Goal: Information Seeking & Learning: Check status

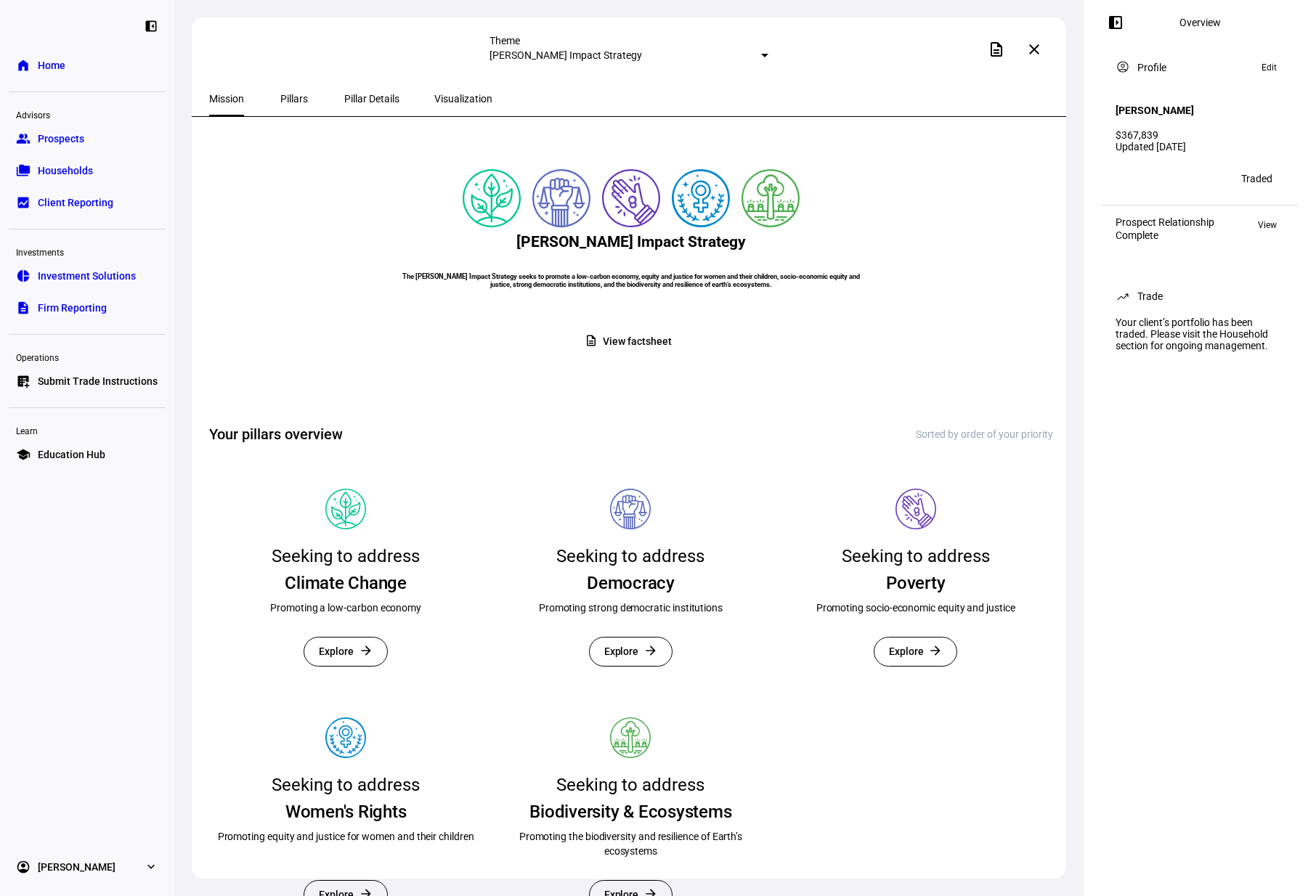
click at [77, 174] on span "Households" at bounding box center [65, 171] width 55 height 15
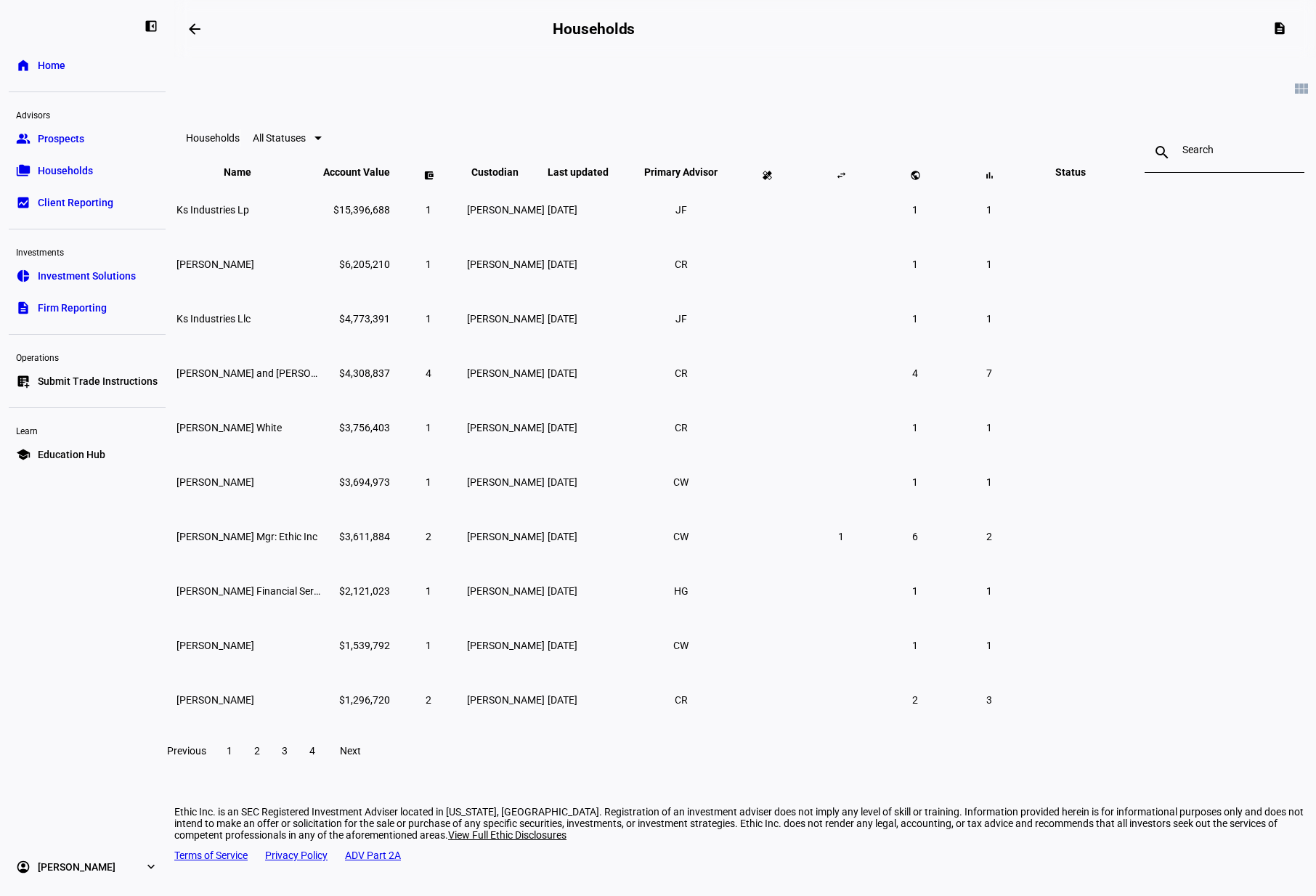
click at [1182, 155] on input at bounding box center [1224, 150] width 85 height 12
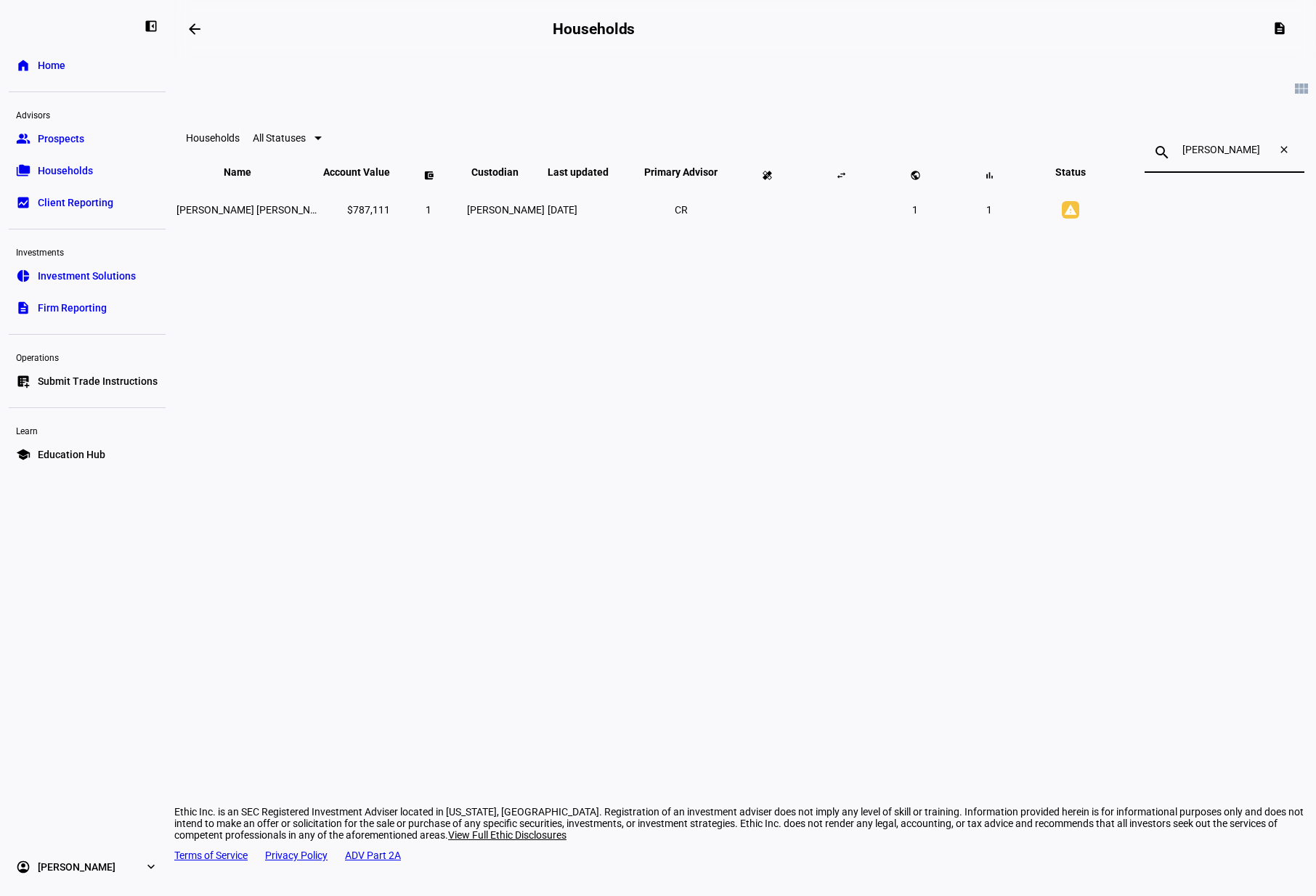
type input "figg"
click at [1079, 218] on mat-icon "warning" at bounding box center [1070, 210] width 18 height 18
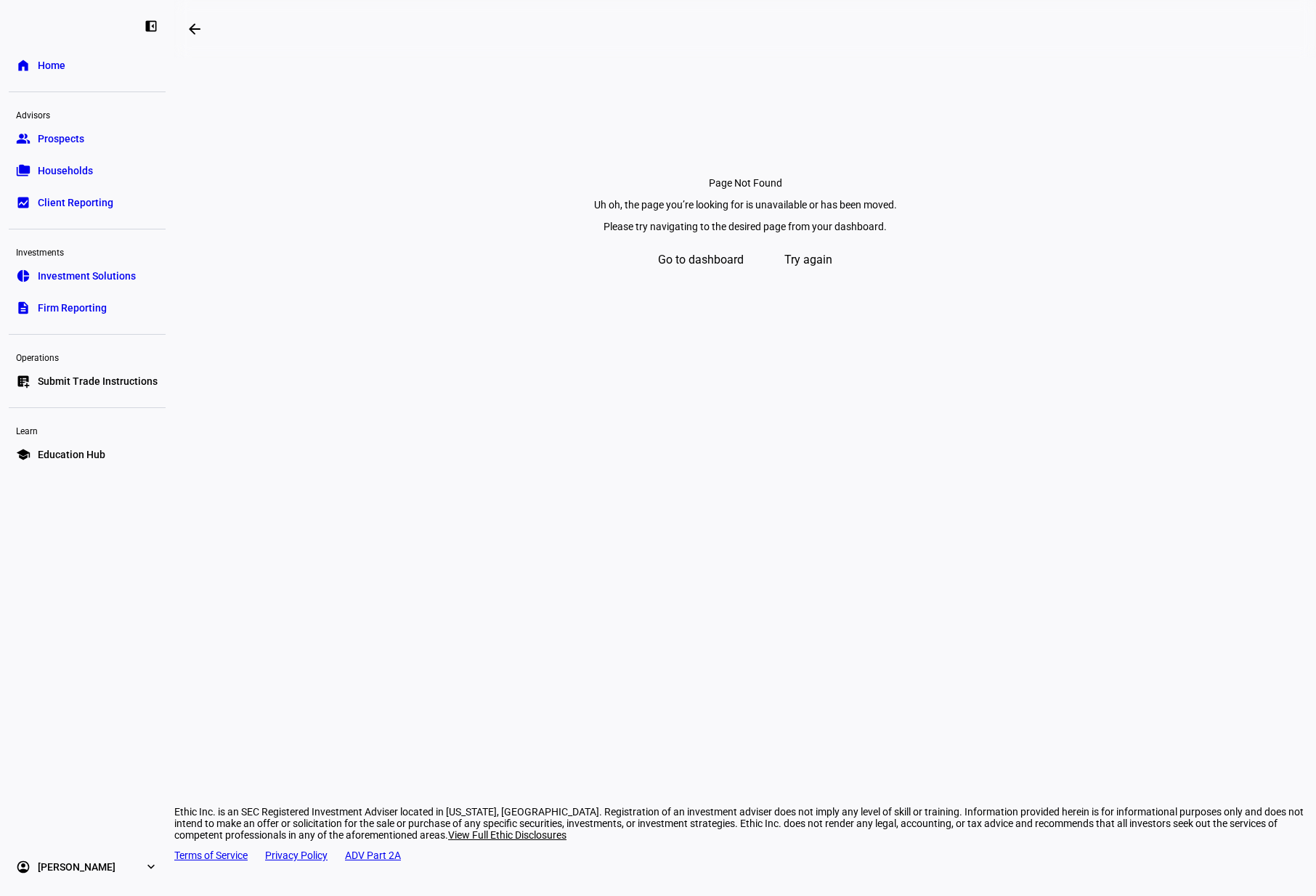
click at [829, 277] on span "Try again" at bounding box center [808, 259] width 48 height 35
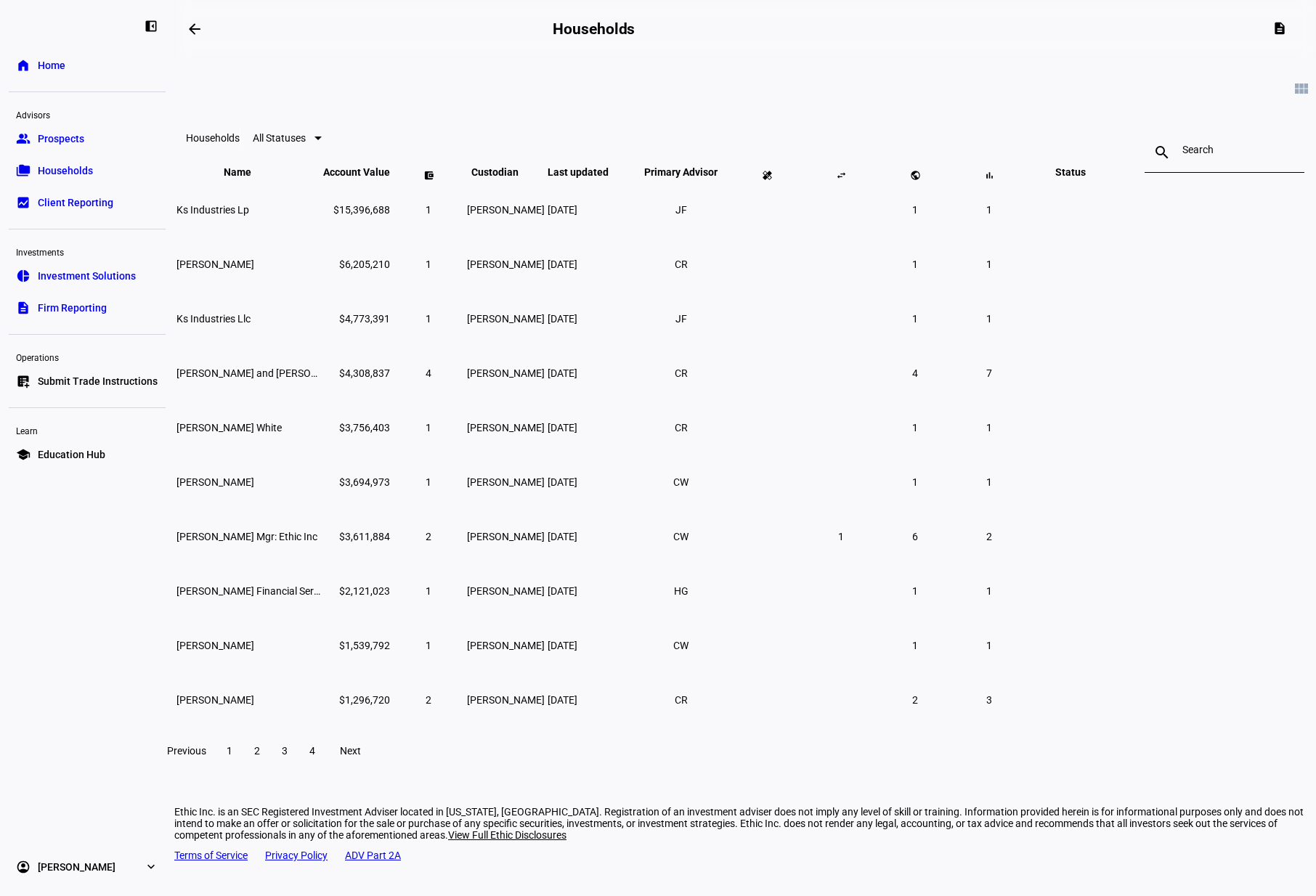
click at [1182, 153] on input at bounding box center [1224, 150] width 85 height 12
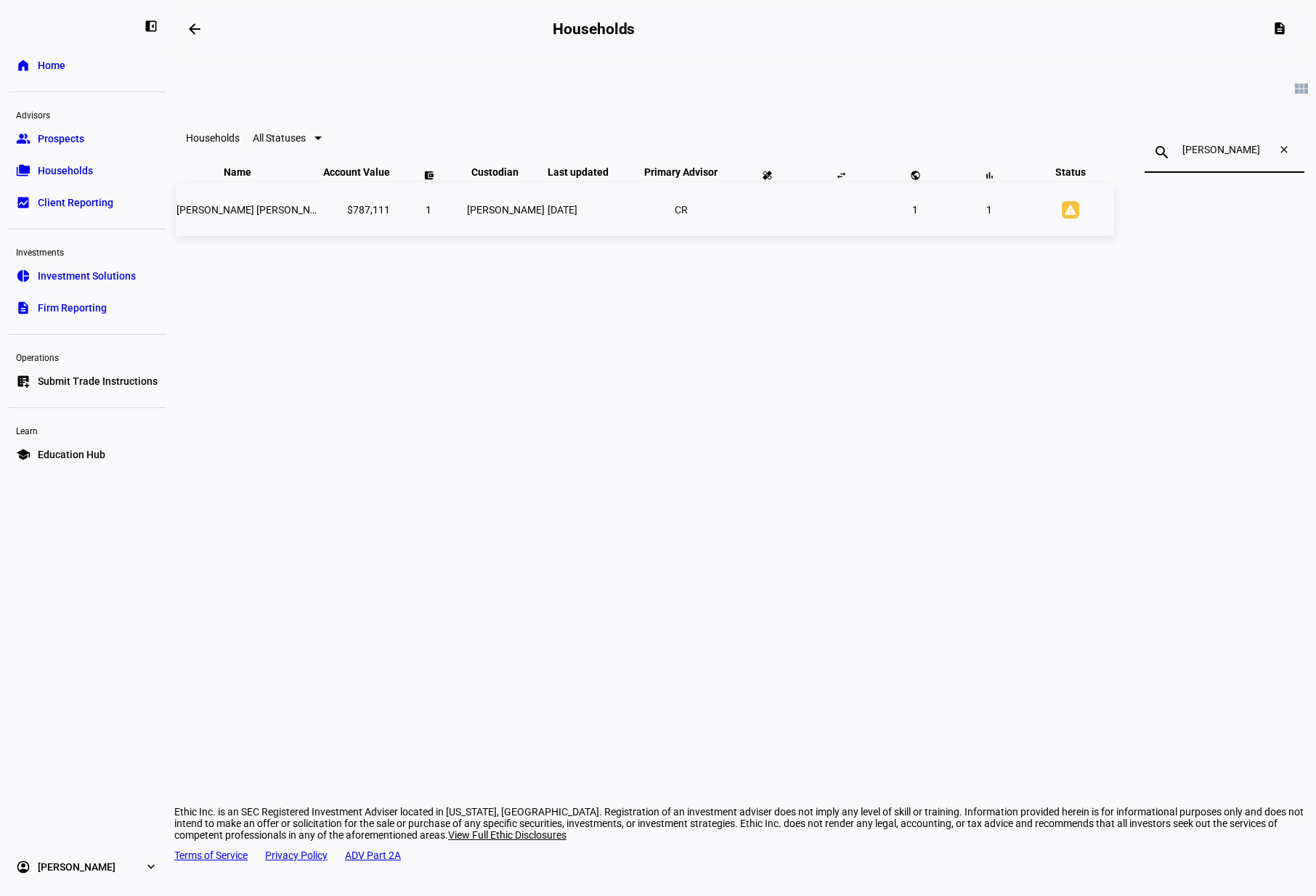
type input "figg"
click at [412, 215] on mark "Figg" at bounding box center [373, 210] width 78 height 12
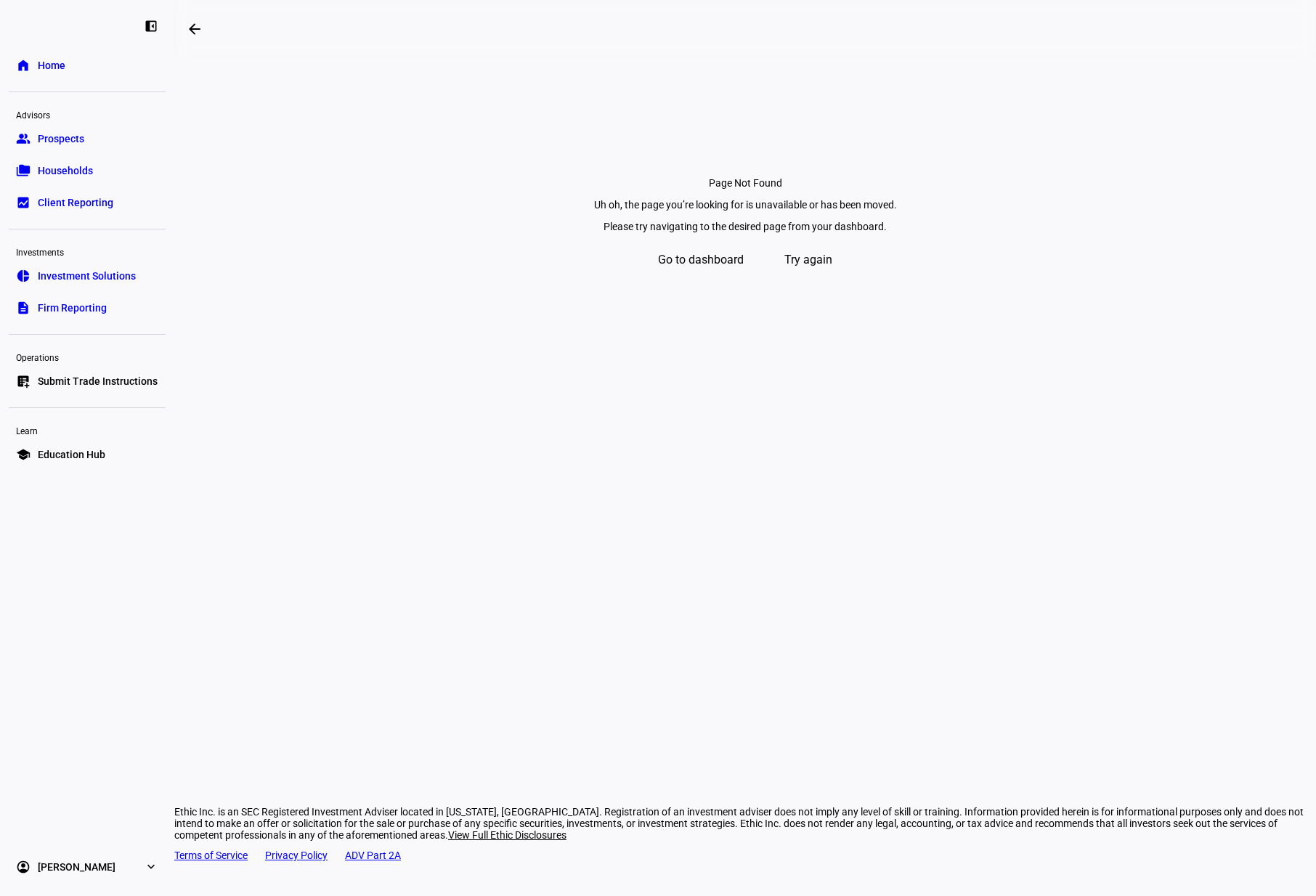
click at [82, 158] on link "folder_copy Households" at bounding box center [87, 171] width 157 height 29
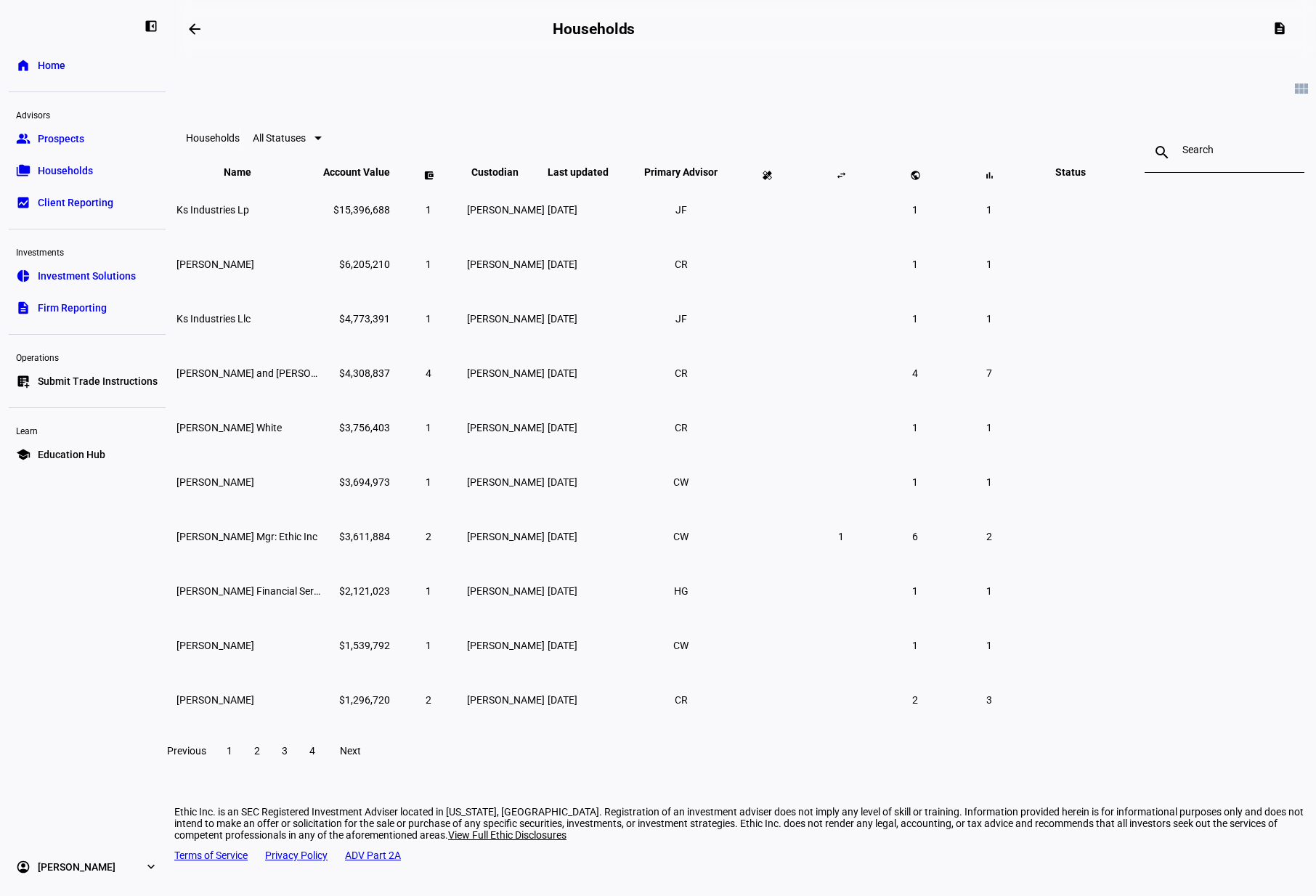
click at [1182, 150] on input at bounding box center [1224, 150] width 85 height 12
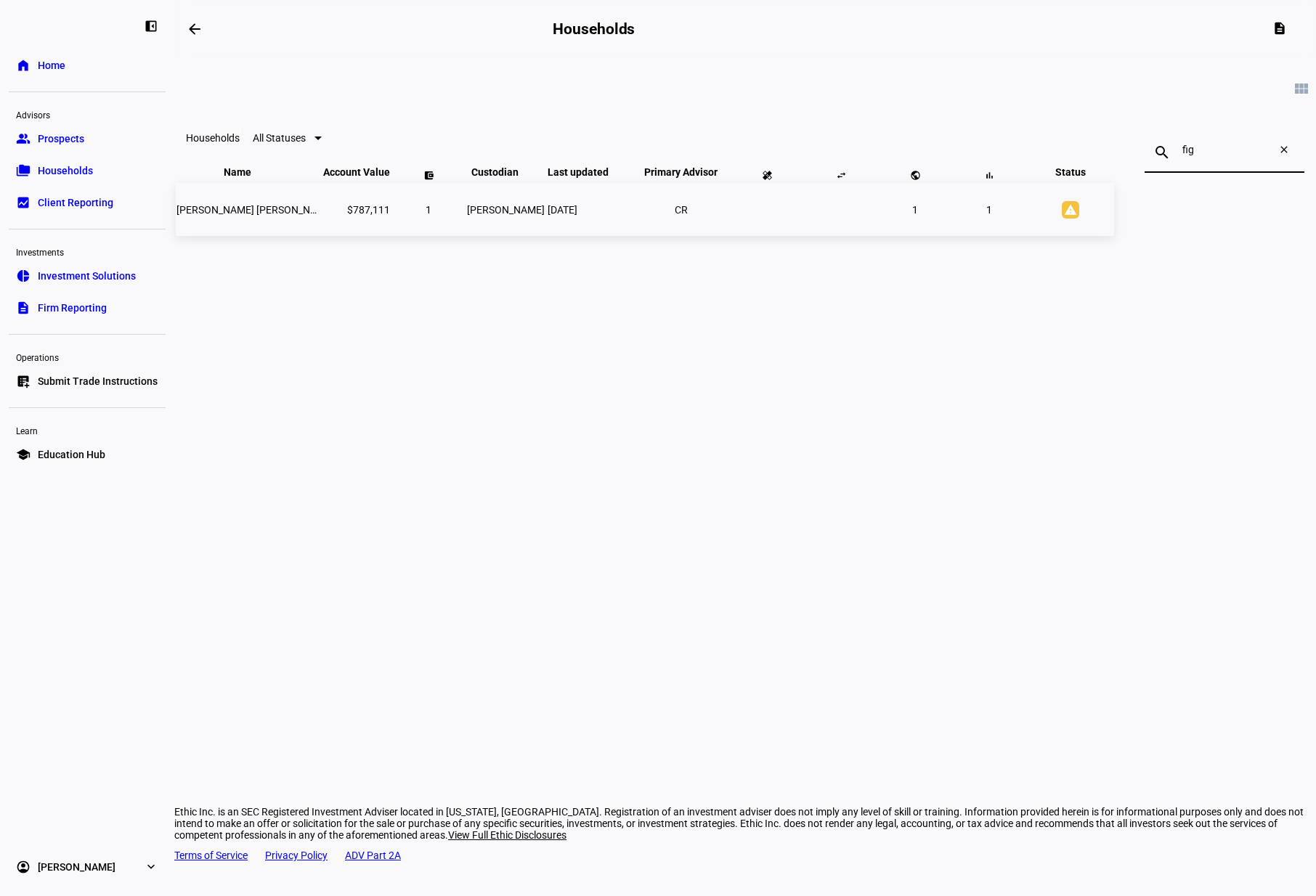
type input "fig"
click at [321, 234] on td "Alison Alison Fig g & Michael Goldberg" at bounding box center [248, 209] width 146 height 53
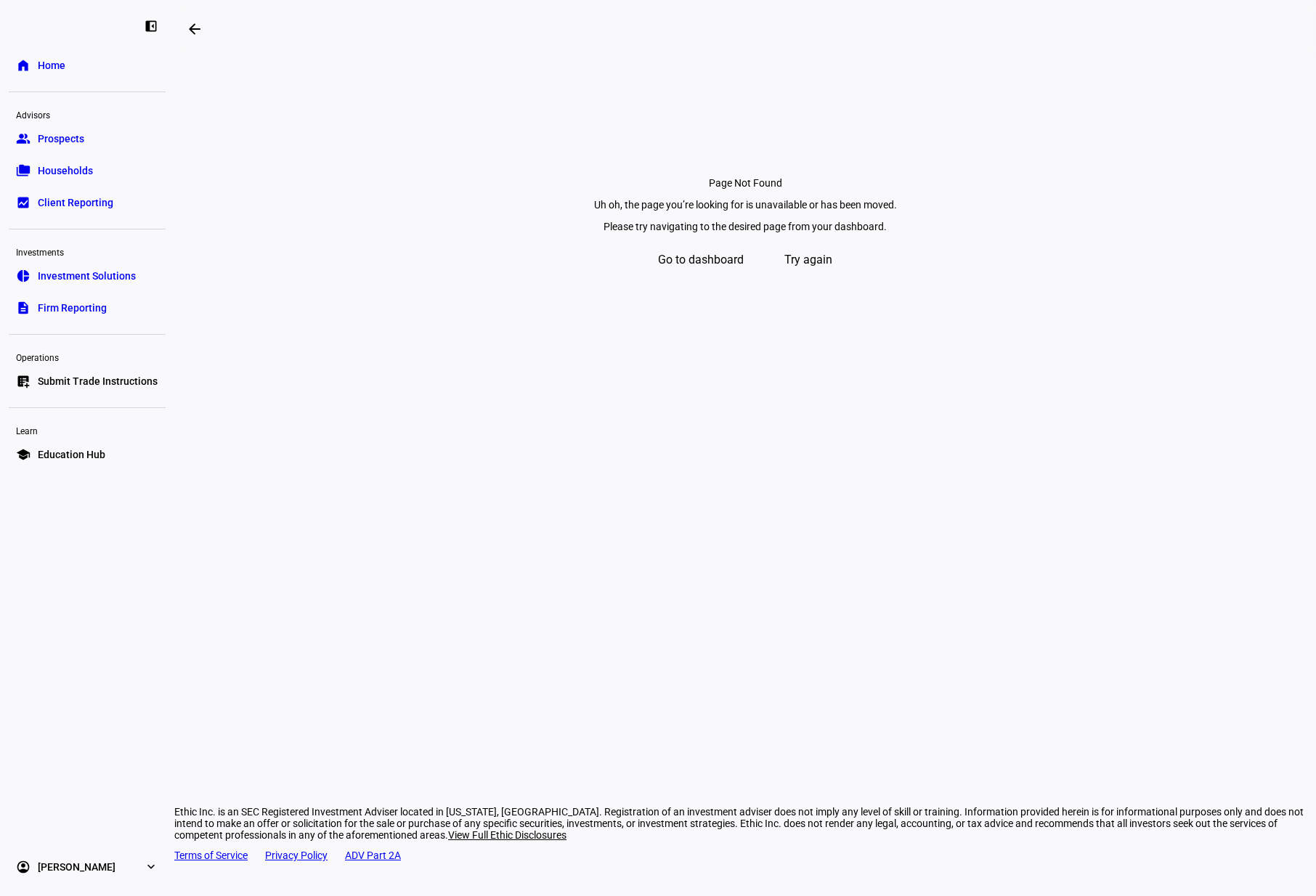
click at [693, 277] on span "Go to dashboard" at bounding box center [701, 259] width 86 height 35
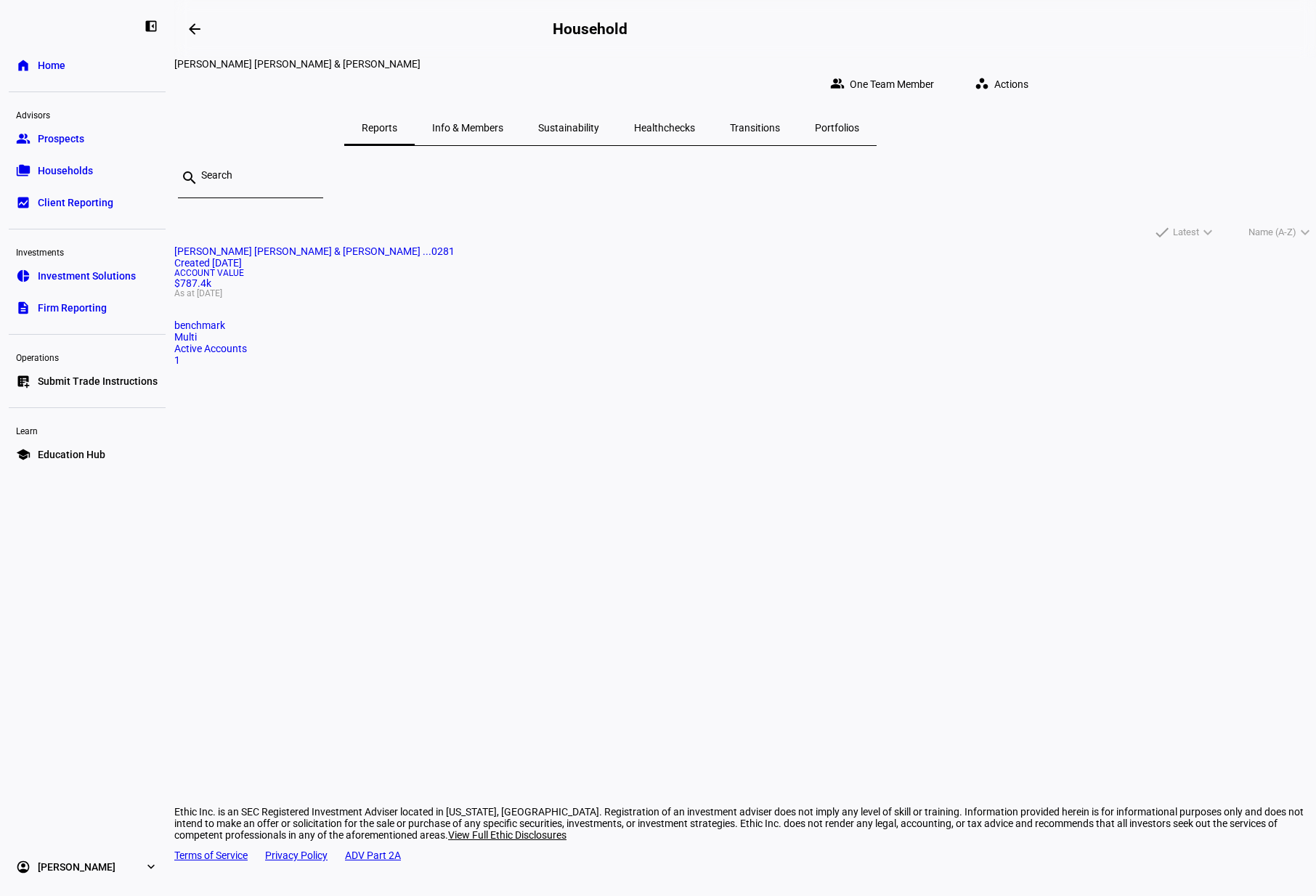
click at [531, 298] on div "Account Value $787.4k As at [DATE]" at bounding box center [745, 284] width 1142 height 29
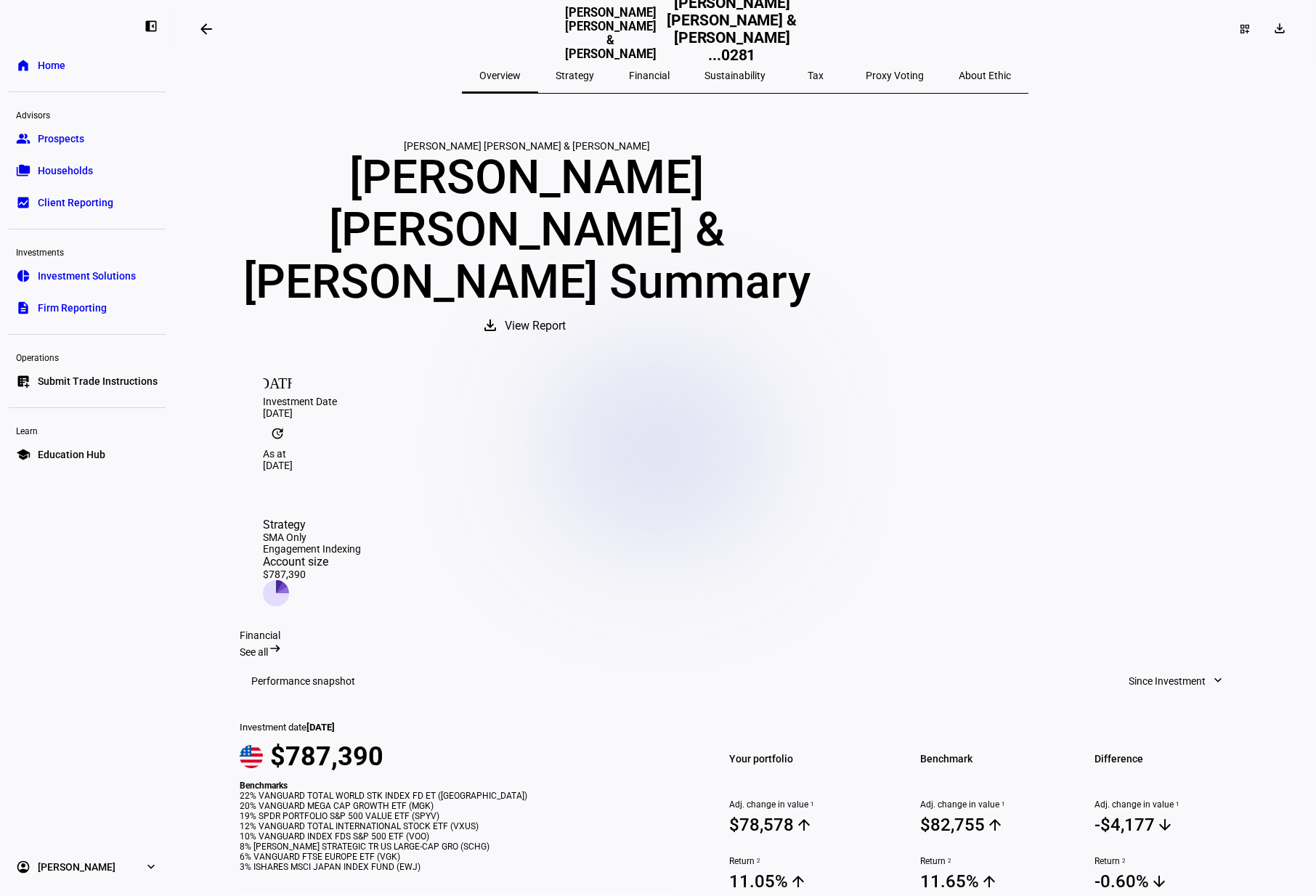
click at [594, 75] on span "Strategy" at bounding box center [575, 76] width 38 height 10
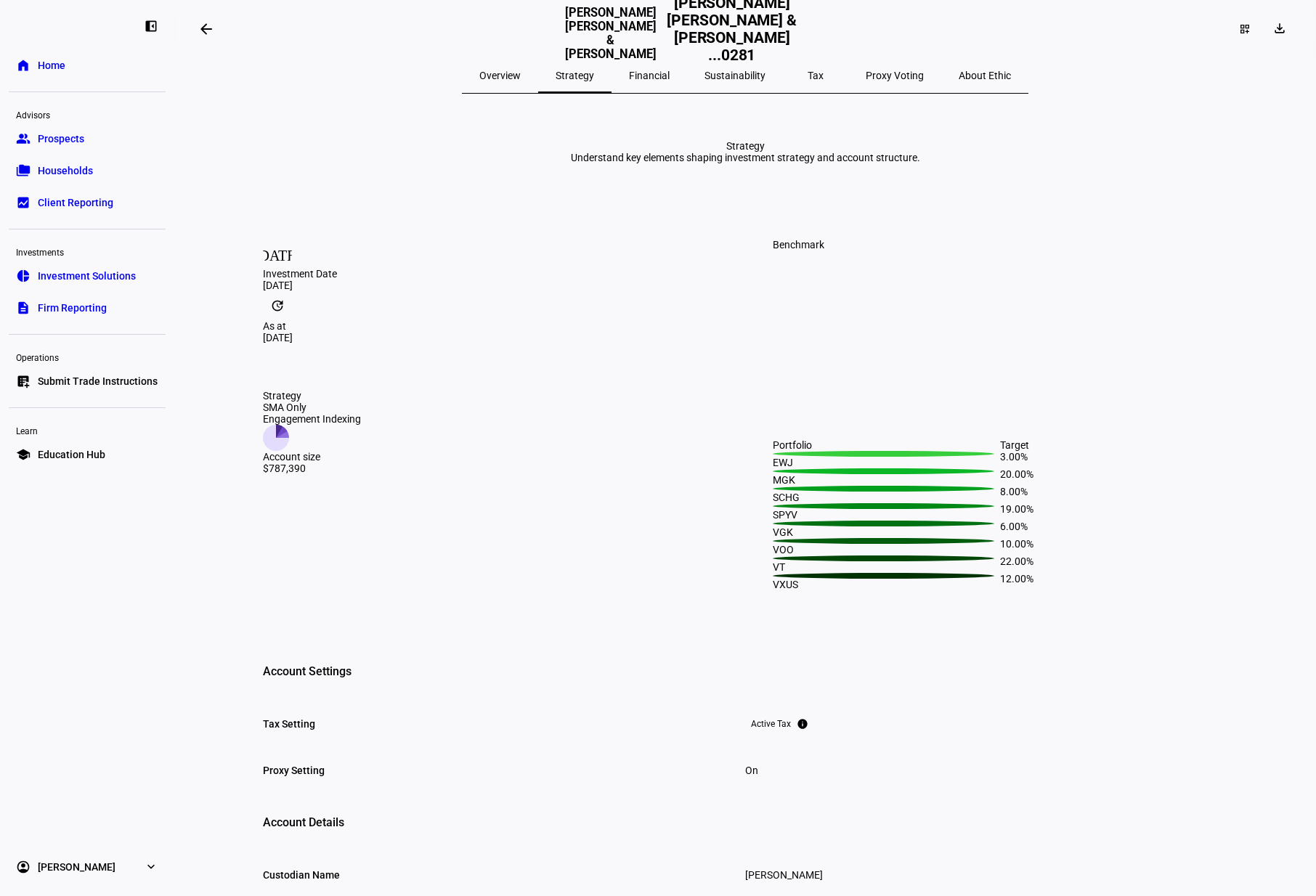
click at [656, 79] on span "Financial" at bounding box center [648, 76] width 40 height 10
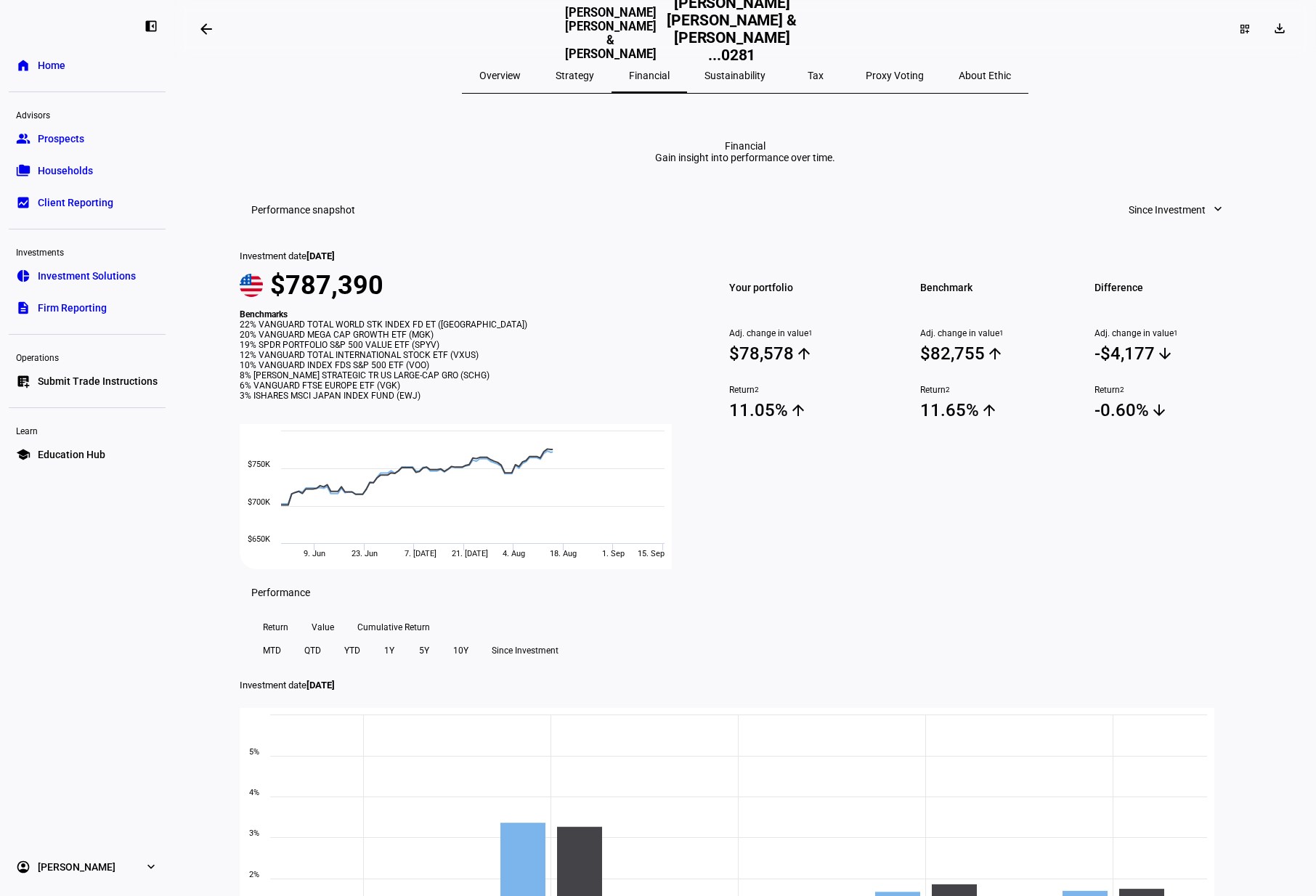
click at [594, 72] on span "Strategy" at bounding box center [575, 76] width 38 height 10
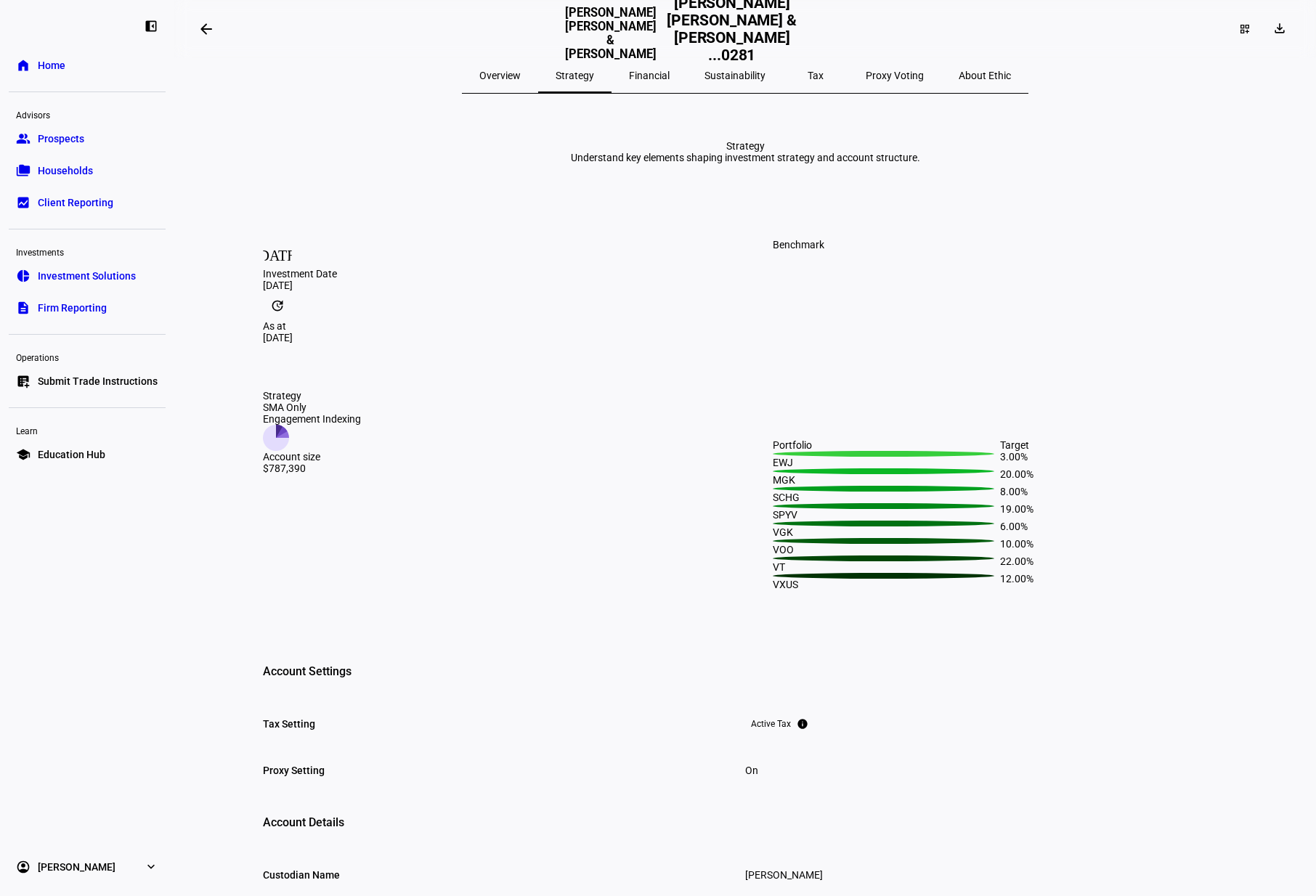
click at [1290, 359] on eth-layout-page-content "arrow_backwards [PERSON_NAME] [PERSON_NAME] & [PERSON_NAME] [PERSON_NAME] [PERS…" at bounding box center [745, 448] width 1142 height 896
click at [670, 72] on span "Financial" at bounding box center [648, 76] width 40 height 10
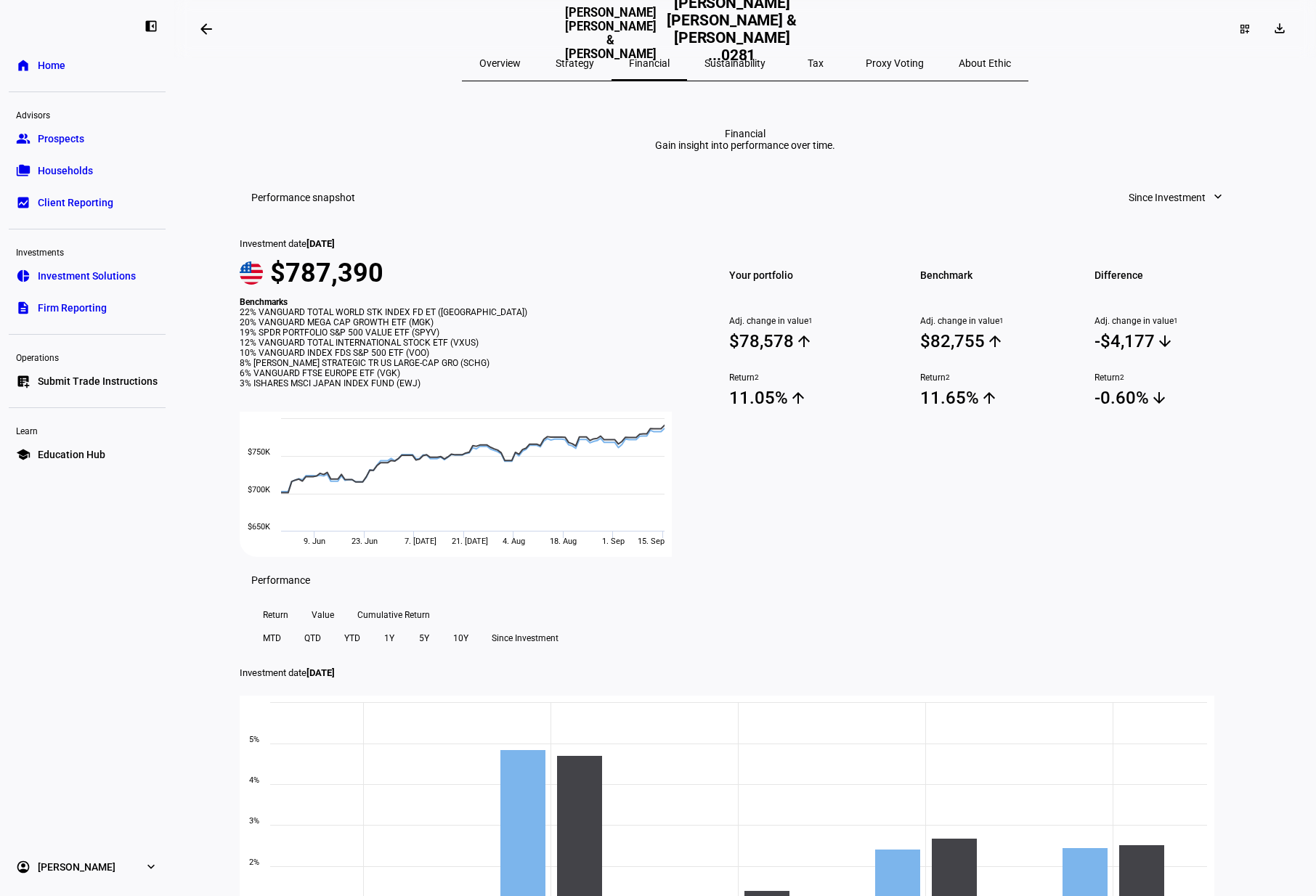
scroll to position [15, 0]
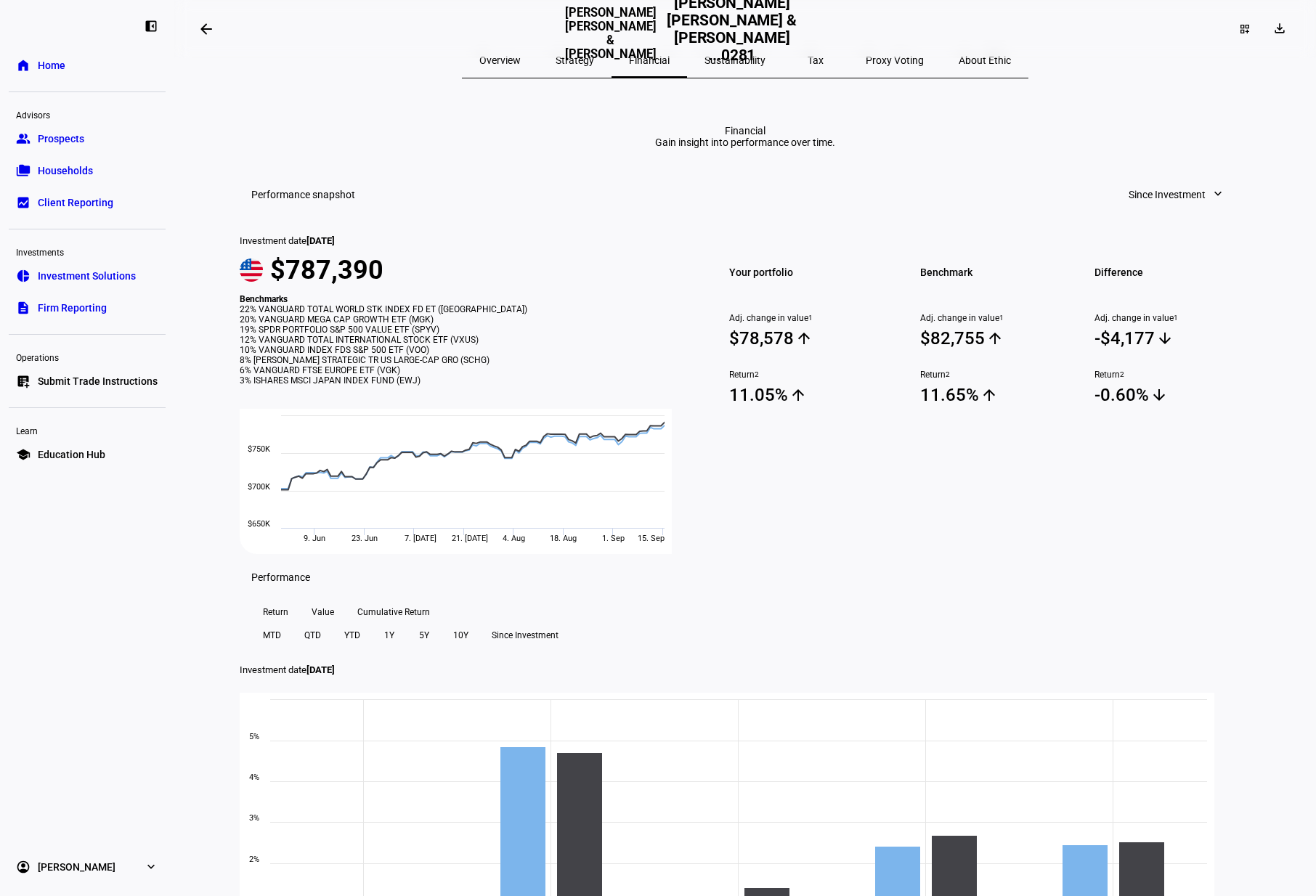
click at [1149, 209] on span "Since Investment" at bounding box center [1167, 195] width 77 height 29
click at [1195, 216] on div at bounding box center [658, 448] width 1316 height 896
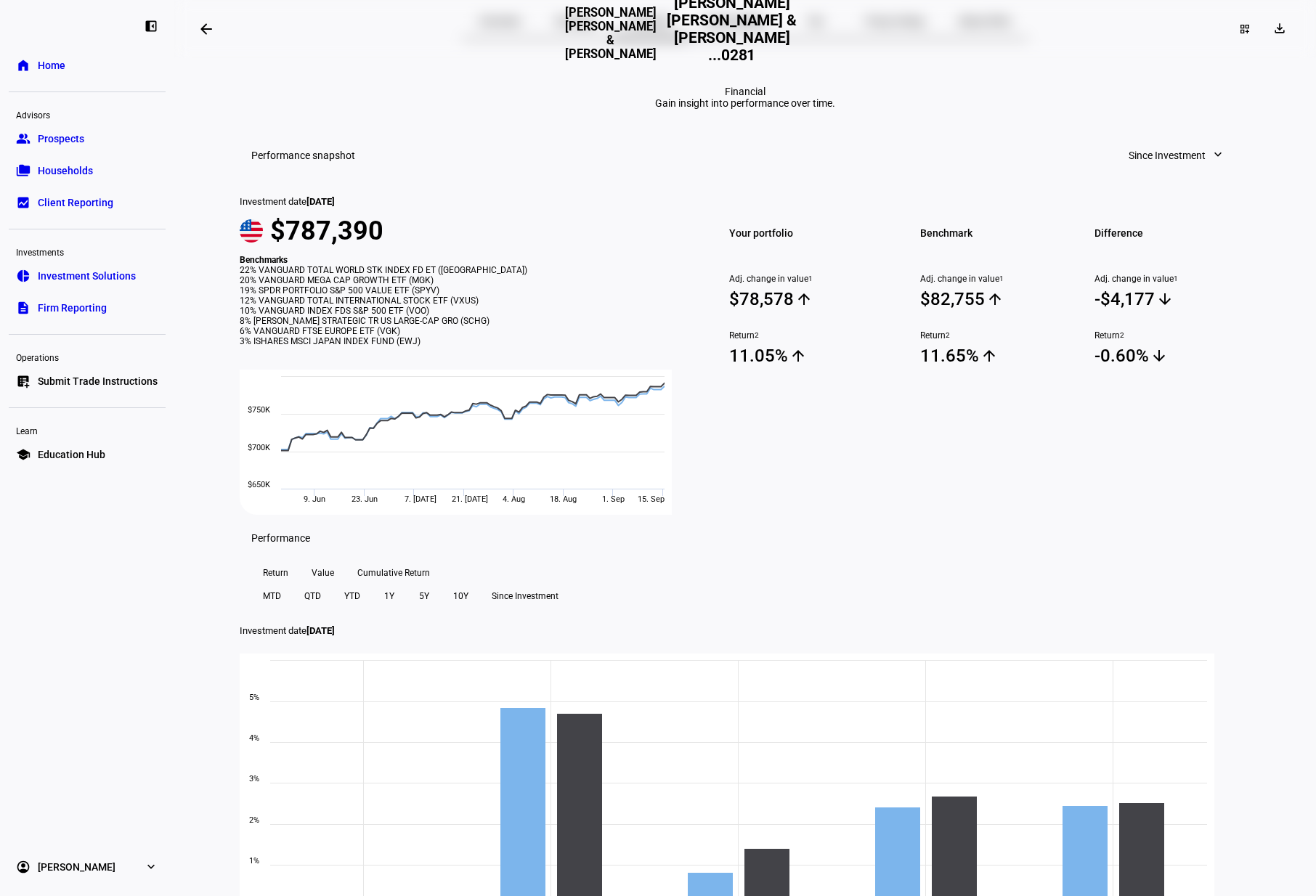
scroll to position [0, 0]
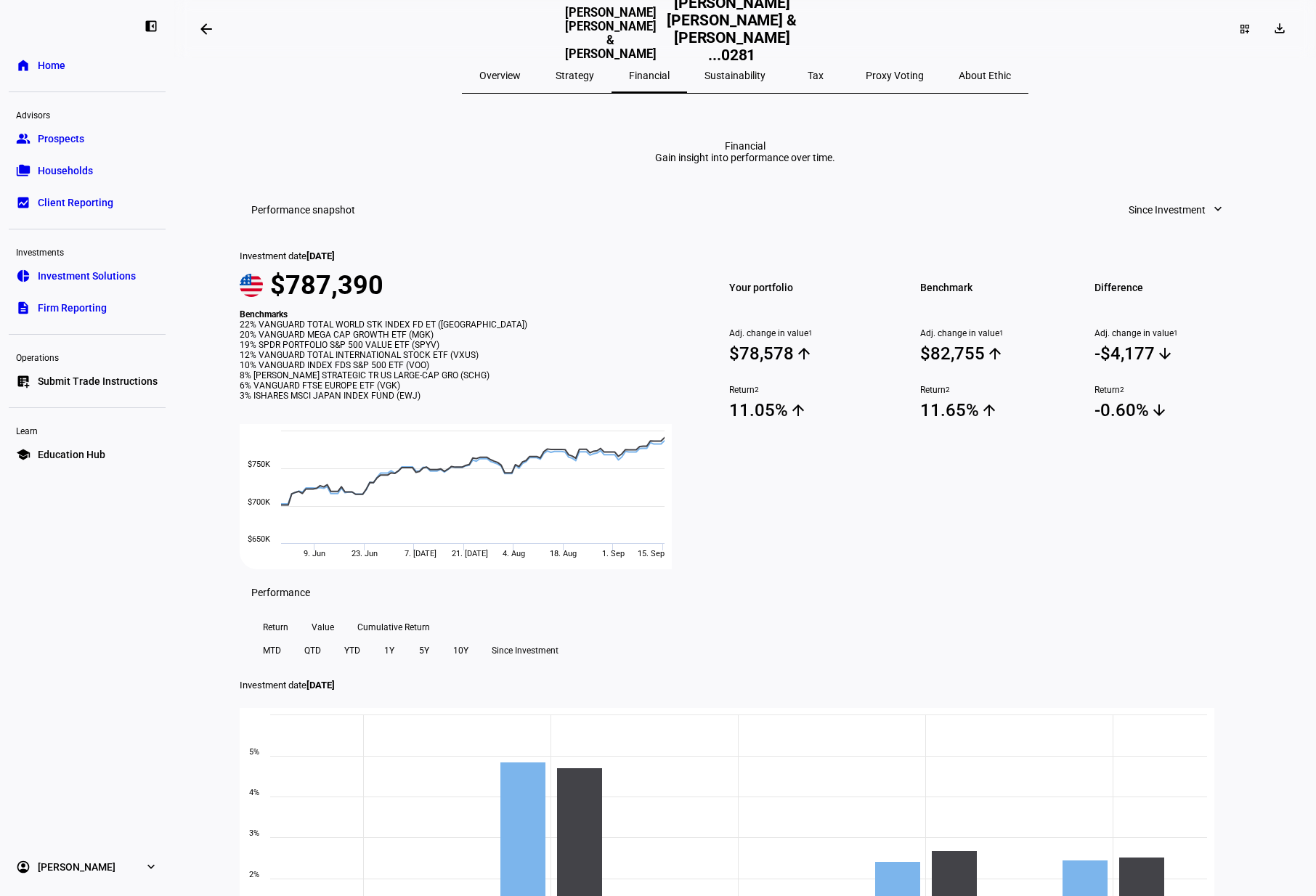
click at [807, 74] on span "Tax" at bounding box center [815, 76] width 16 height 10
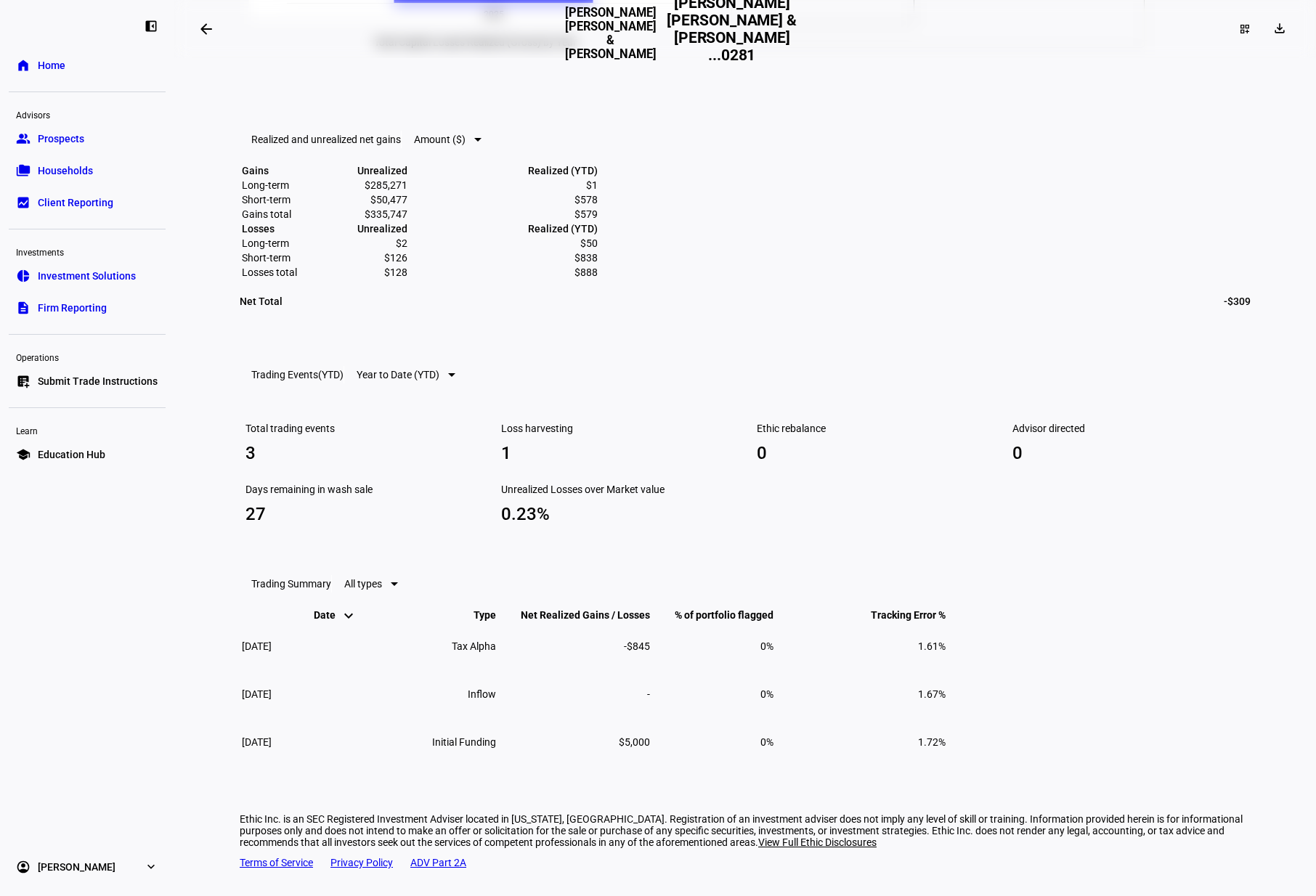
scroll to position [653, 0]
click at [482, 144] on div at bounding box center [478, 142] width 7 height 4
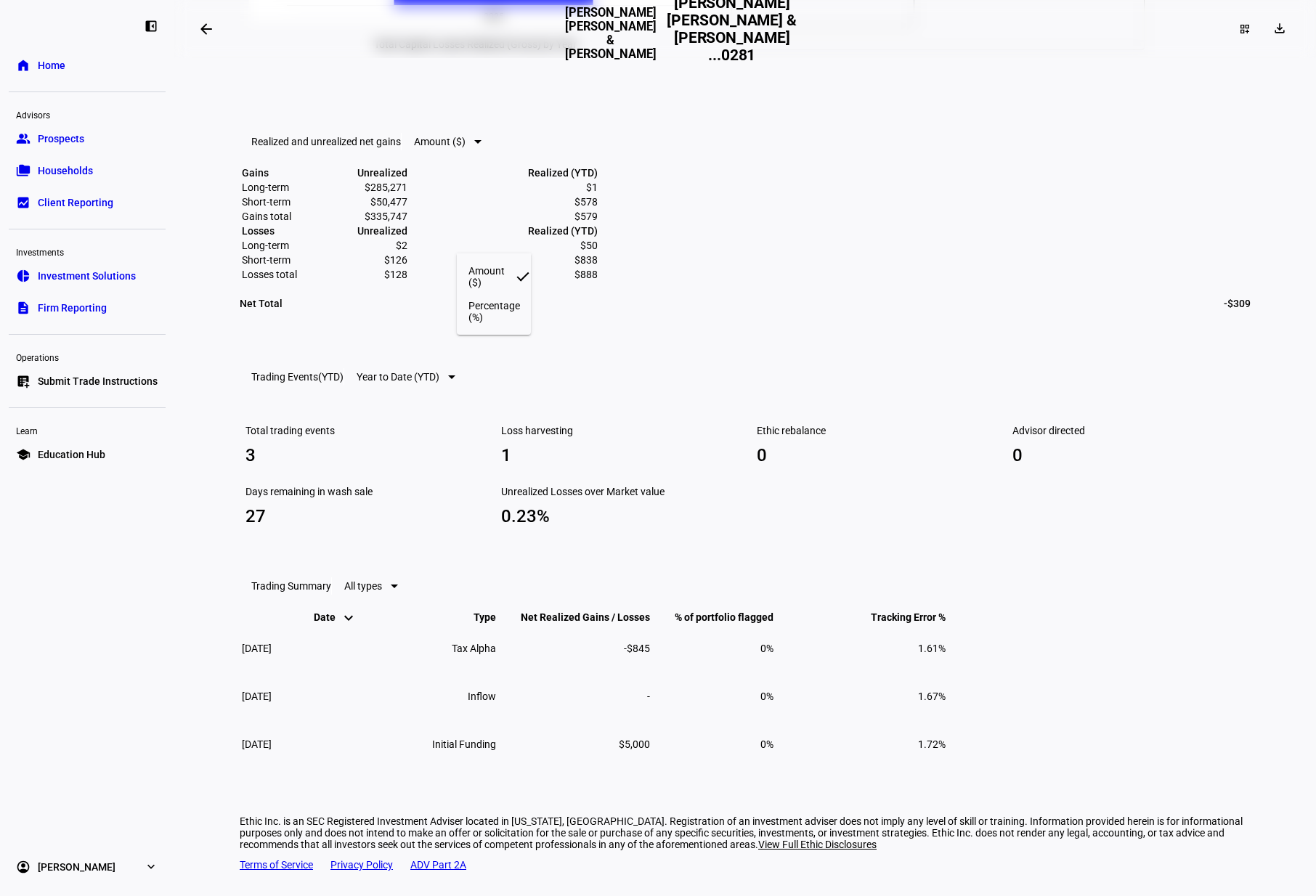
drag, startPoint x: 718, startPoint y: 258, endPoint x: 1001, endPoint y: 272, distance: 283.3
click at [727, 259] on div at bounding box center [658, 448] width 1316 height 896
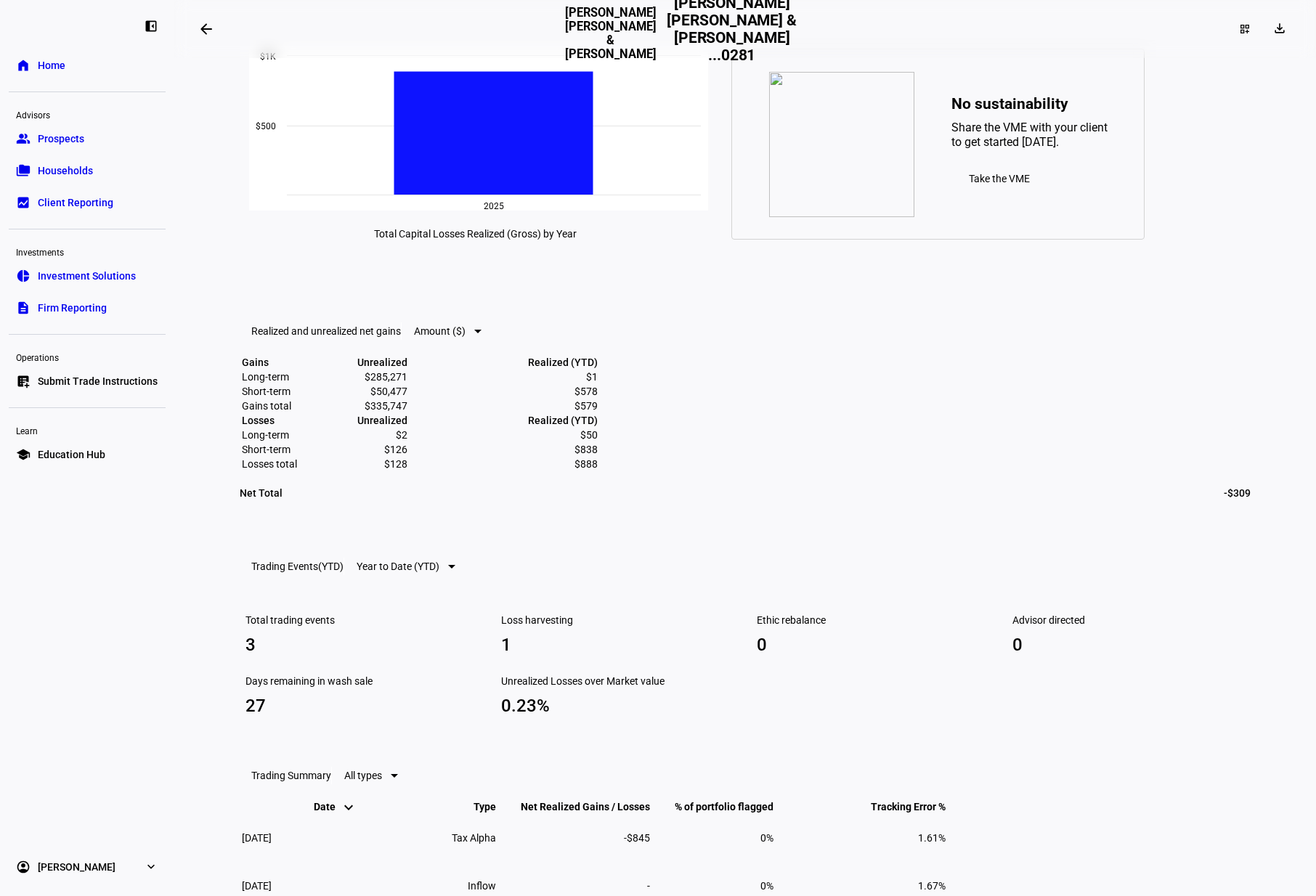
scroll to position [0, 0]
